Goal: Transaction & Acquisition: Book appointment/travel/reservation

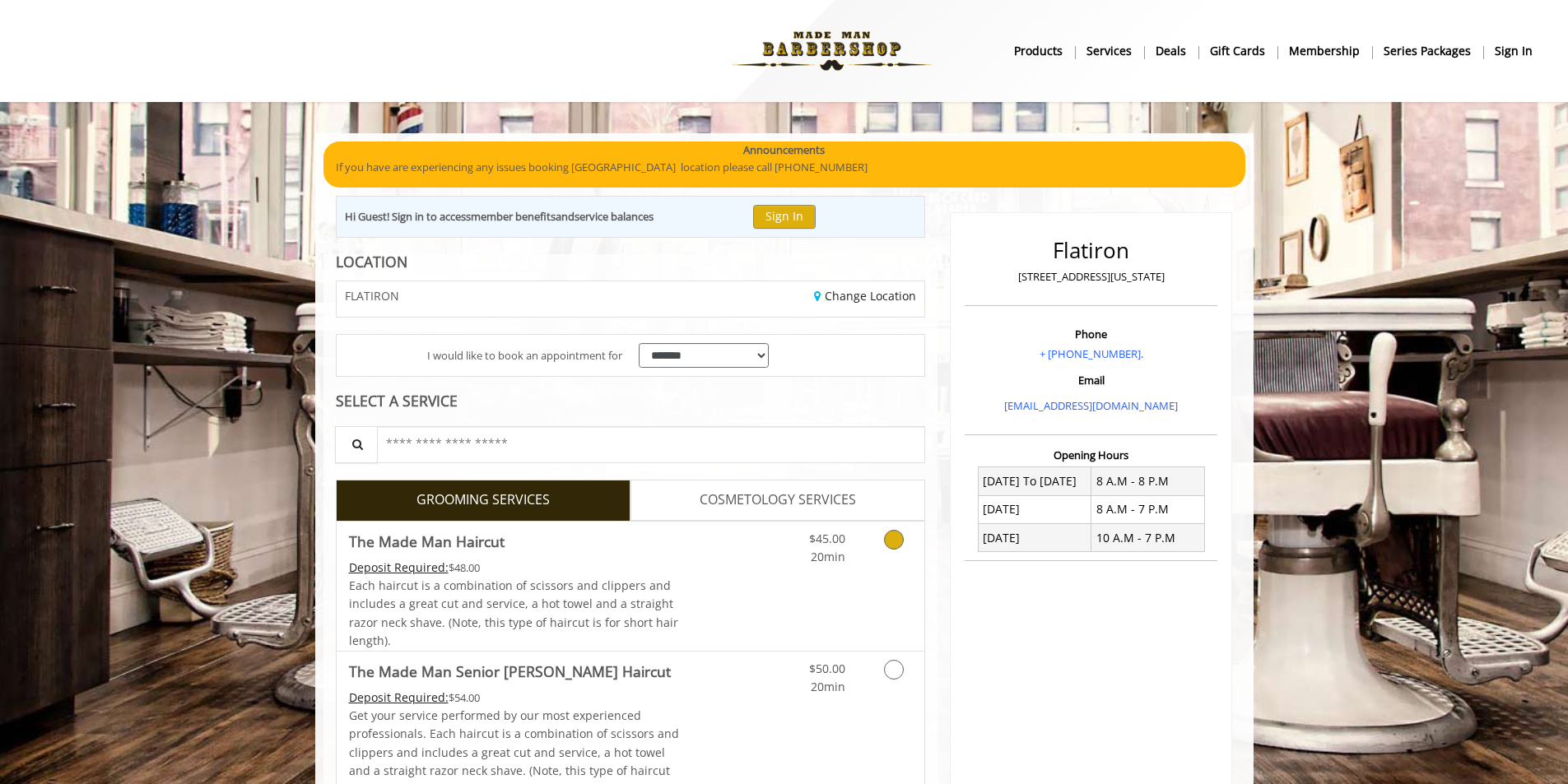
click at [635, 577] on div "Each haircut is a combination of scissors and clippers and includes a great cut…" at bounding box center [514, 614] width 331 height 74
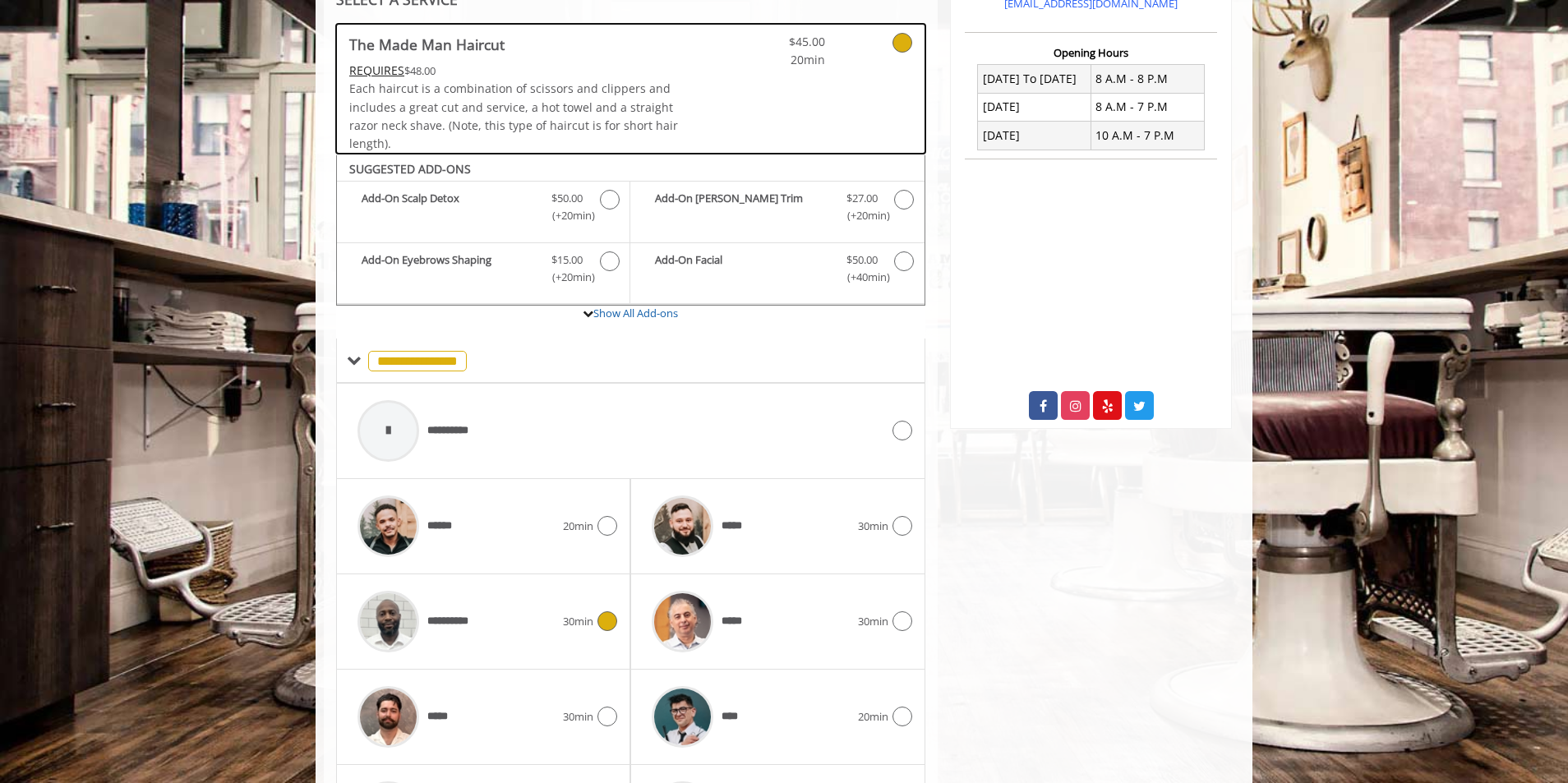
scroll to position [555, 0]
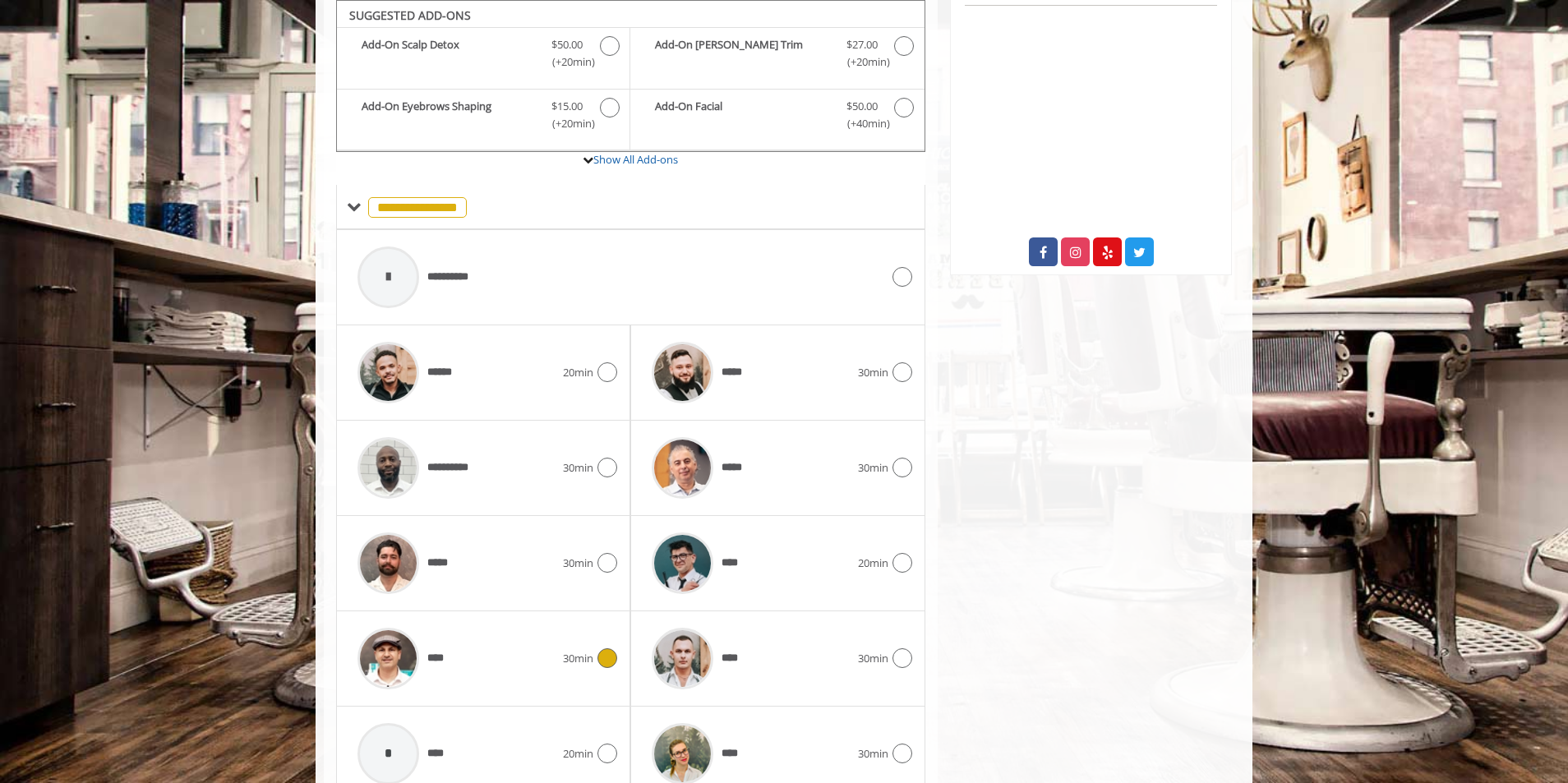
click at [591, 667] on div "30min" at bounding box center [590, 658] width 54 height 19
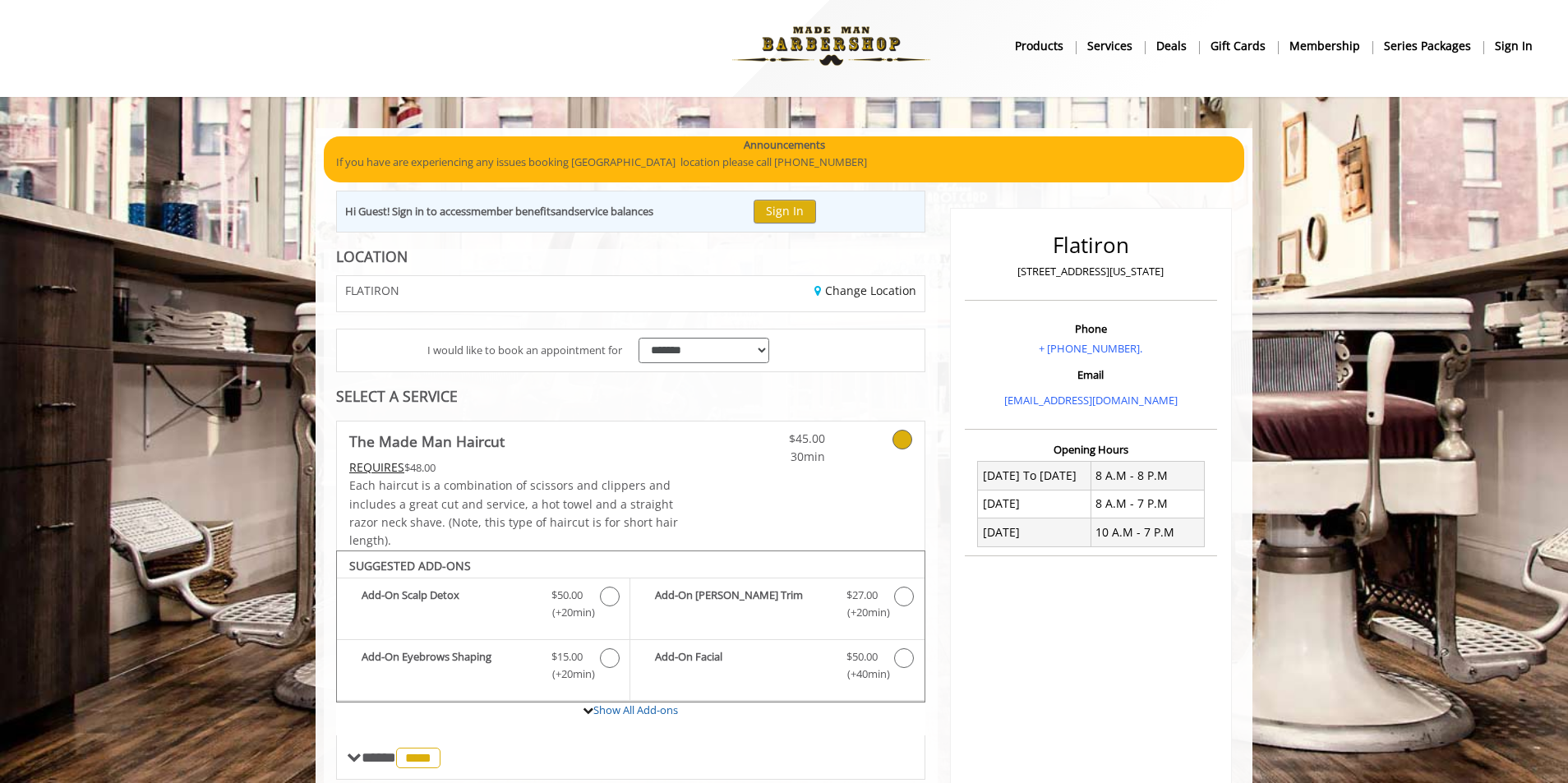
scroll to position [0, 0]
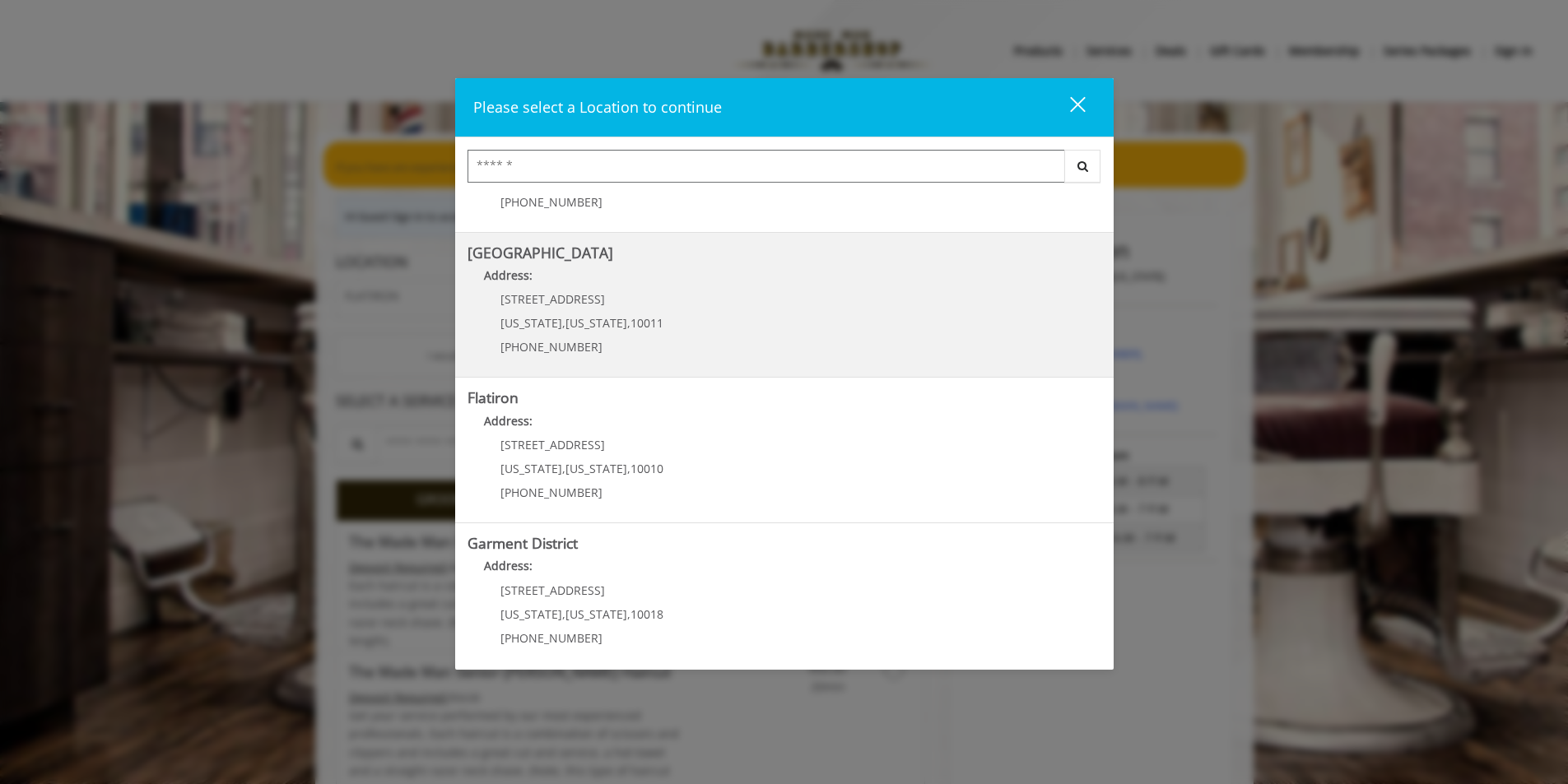
scroll to position [255, 0]
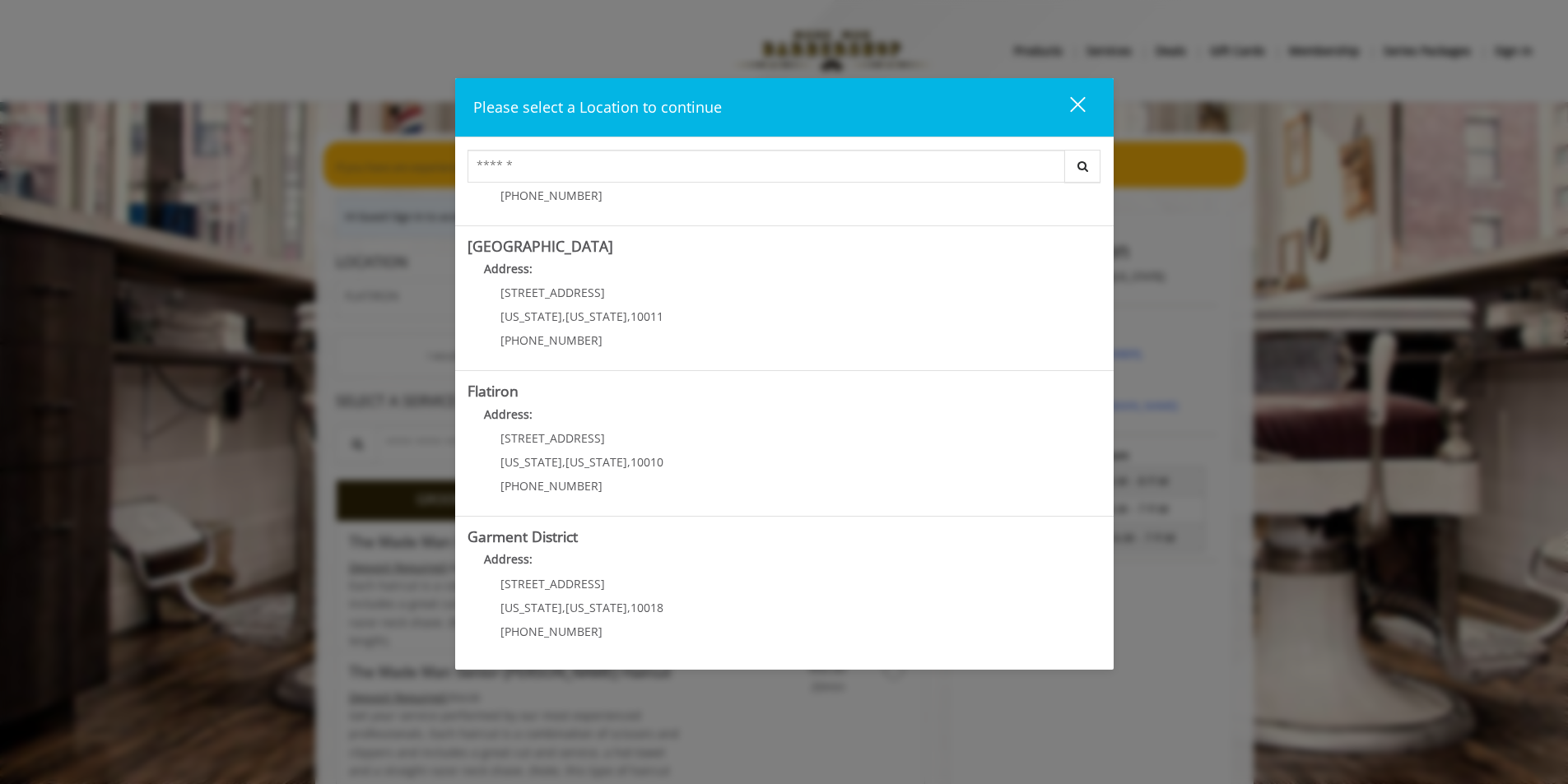
click at [1066, 97] on div "close" at bounding box center [1066, 108] width 33 height 25
